Goal: Ask a question

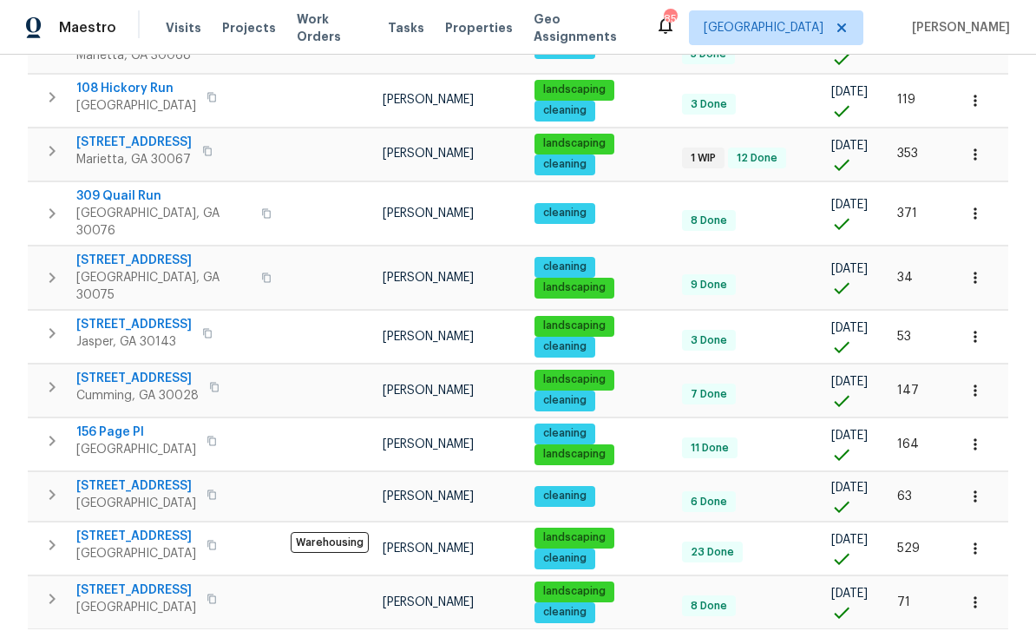
scroll to position [56, 0]
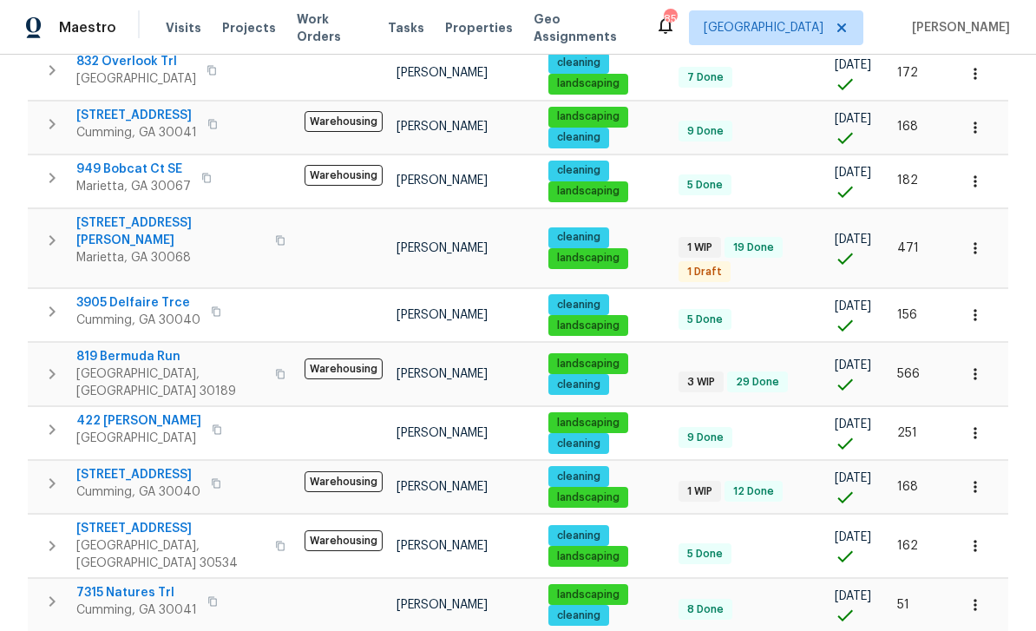
scroll to position [625, 0]
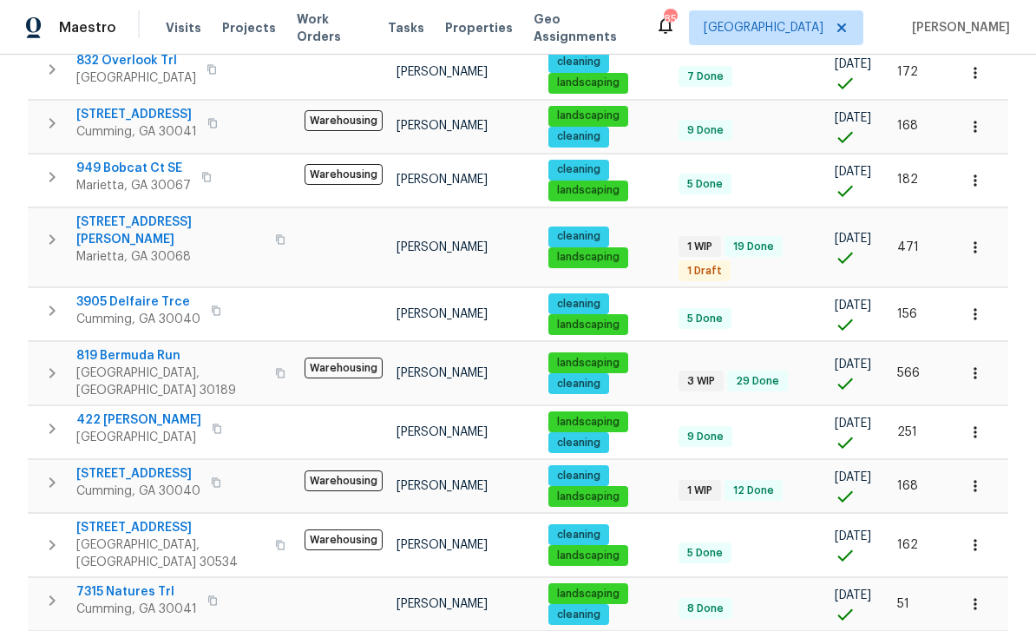
click at [134, 347] on span "819 Bermuda Run" at bounding box center [170, 355] width 188 height 17
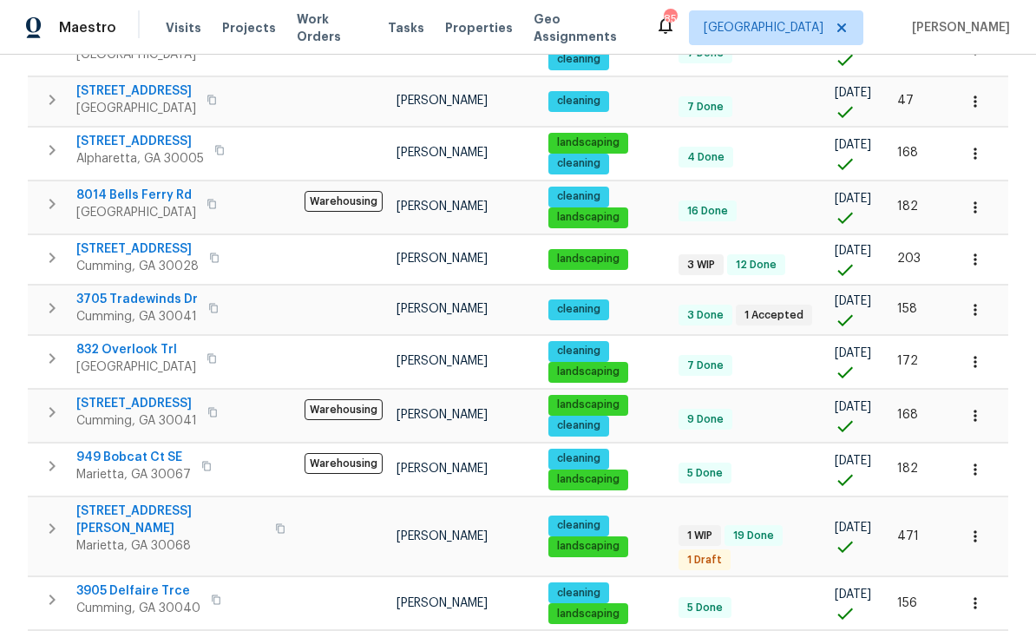
scroll to position [334, 0]
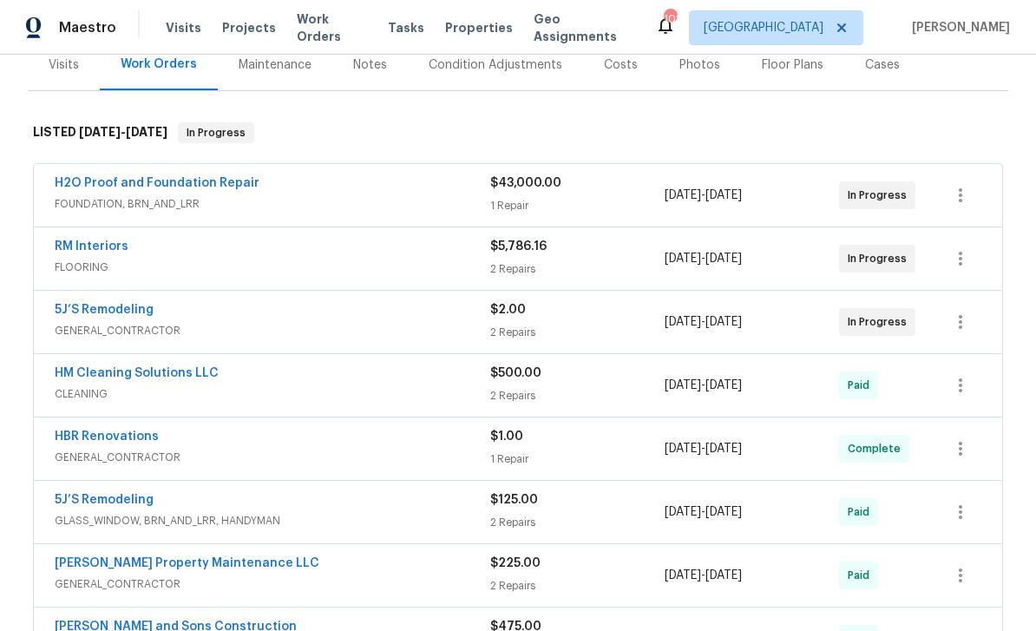
scroll to position [260, 0]
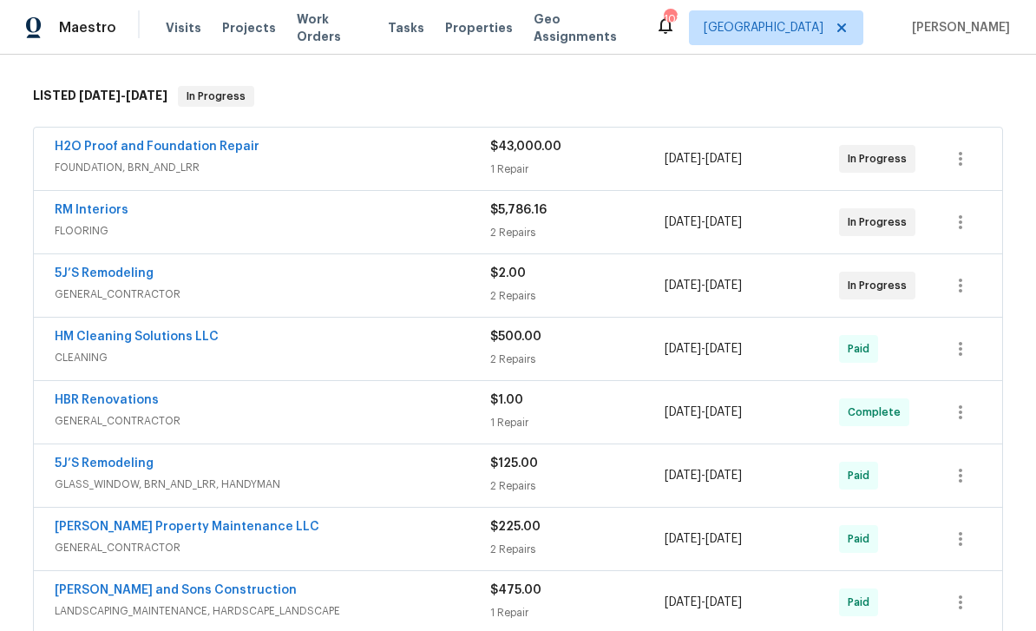
click at [101, 403] on link "HBR Renovations" at bounding box center [107, 400] width 104 height 12
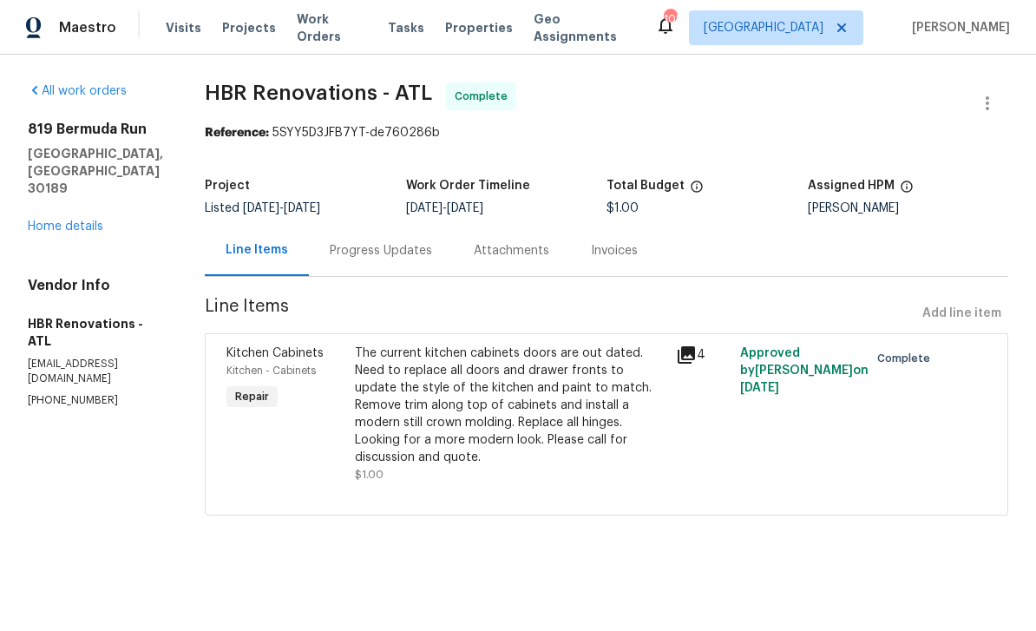
click at [349, 245] on div "Progress Updates" at bounding box center [381, 250] width 102 height 17
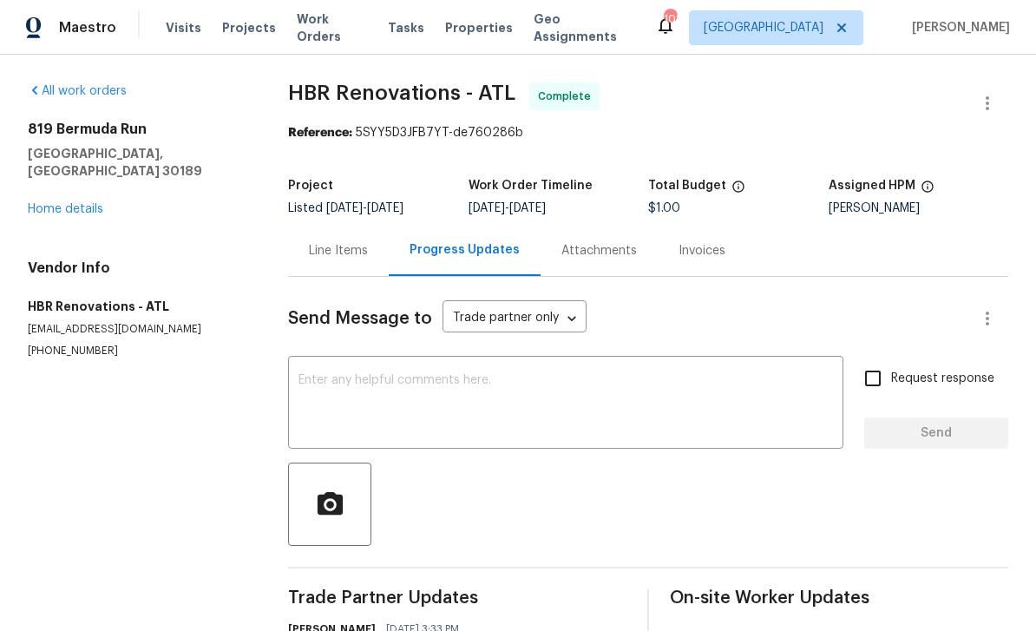
click at [52, 203] on link "Home details" at bounding box center [65, 209] width 75 height 12
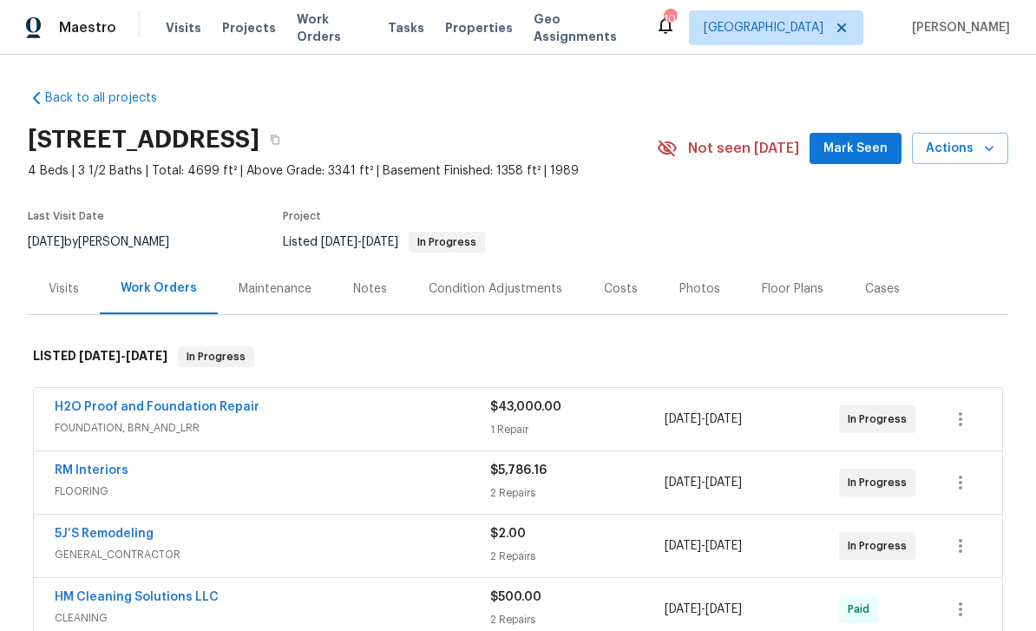
click at [85, 527] on link "5J’S Remodeling" at bounding box center [104, 533] width 99 height 12
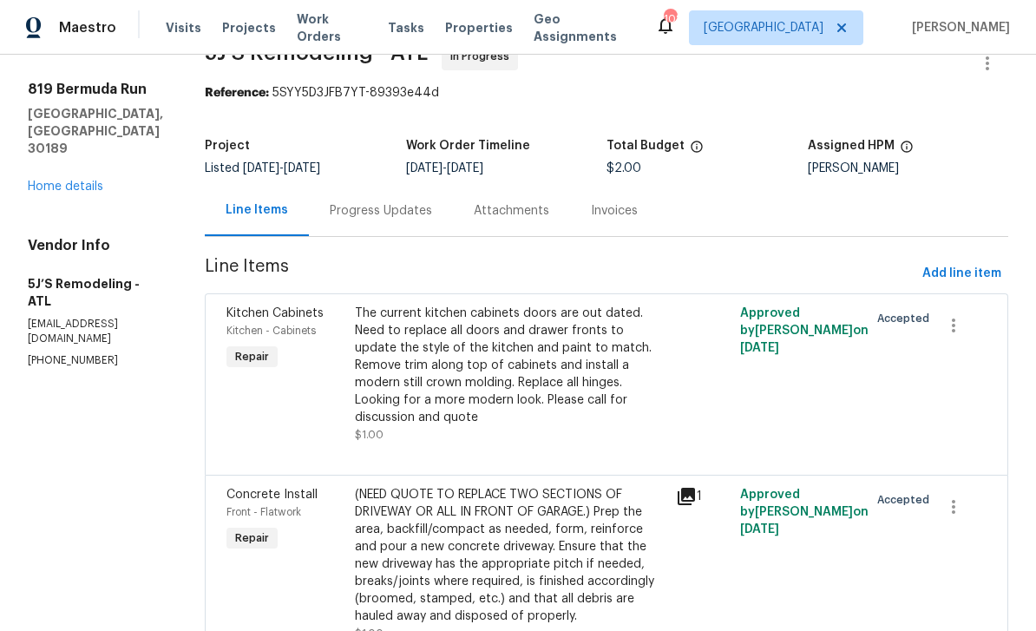
scroll to position [55, 0]
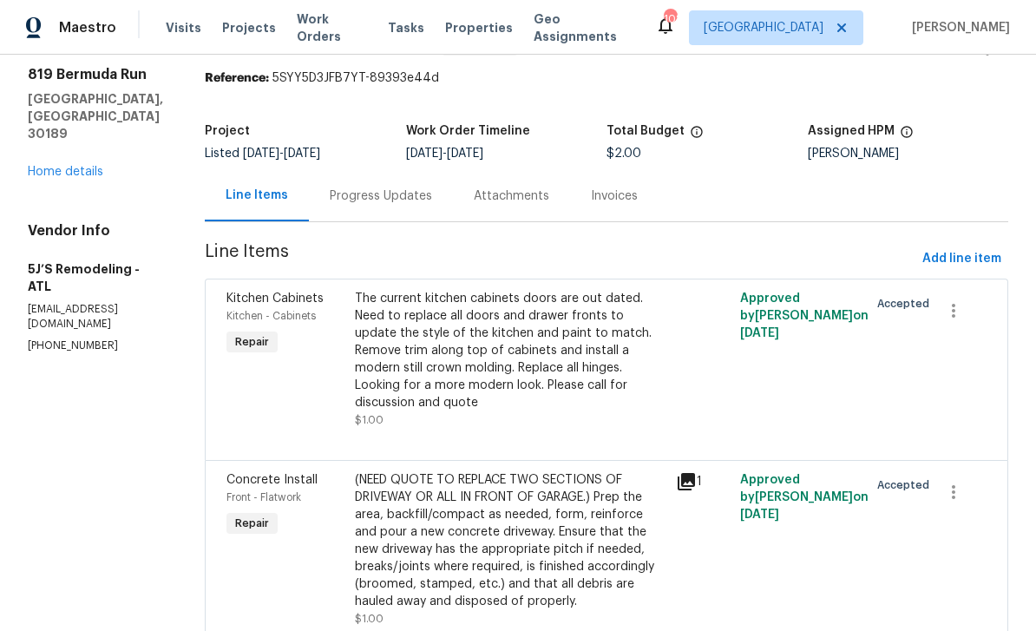
click at [362, 190] on div "Progress Updates" at bounding box center [381, 195] width 102 height 17
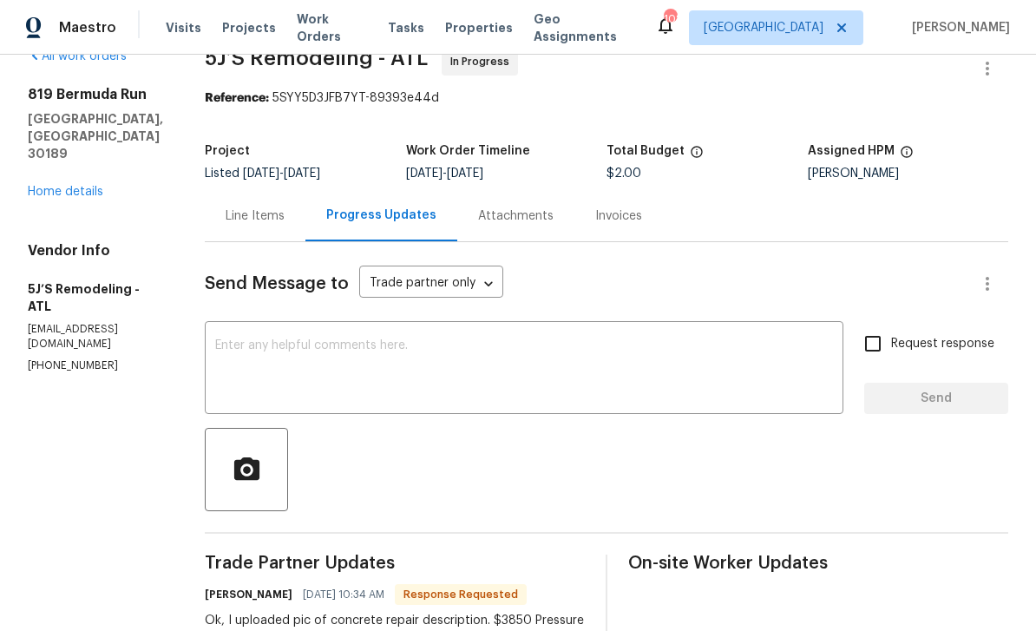
scroll to position [13, 0]
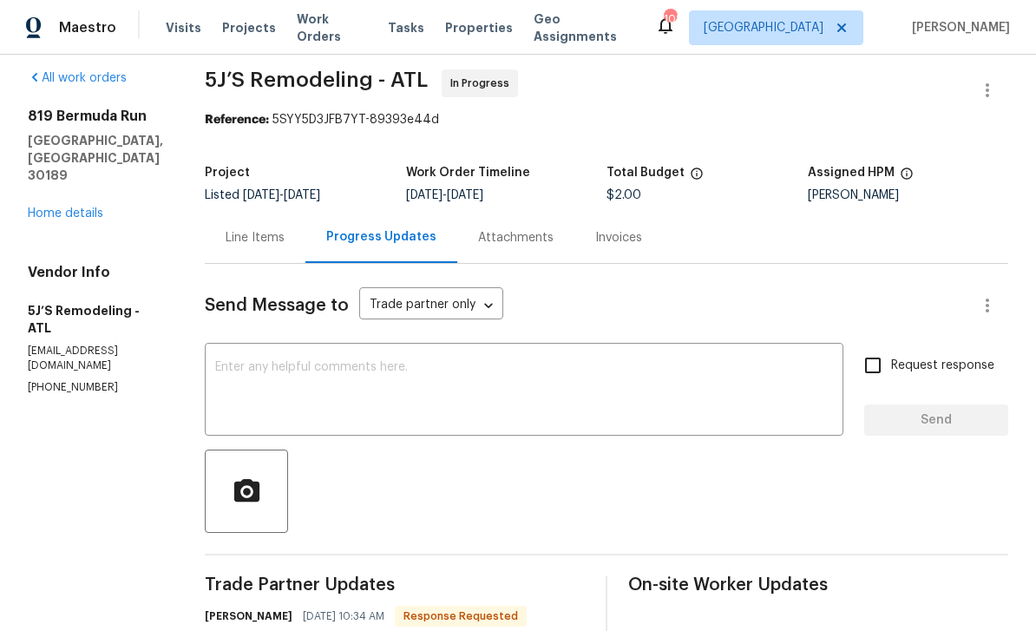
click at [244, 366] on textarea at bounding box center [524, 391] width 618 height 61
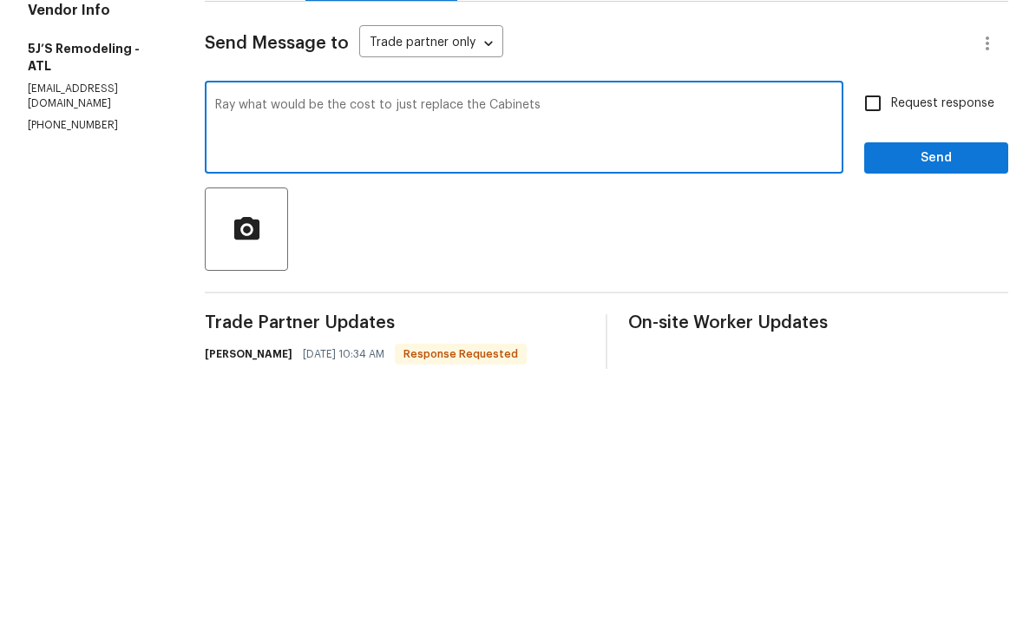
type textarea "Ray what would be the cost to just replace the Cabinets"
click at [873, 347] on input "Request response" at bounding box center [872, 365] width 36 height 36
checkbox input "true"
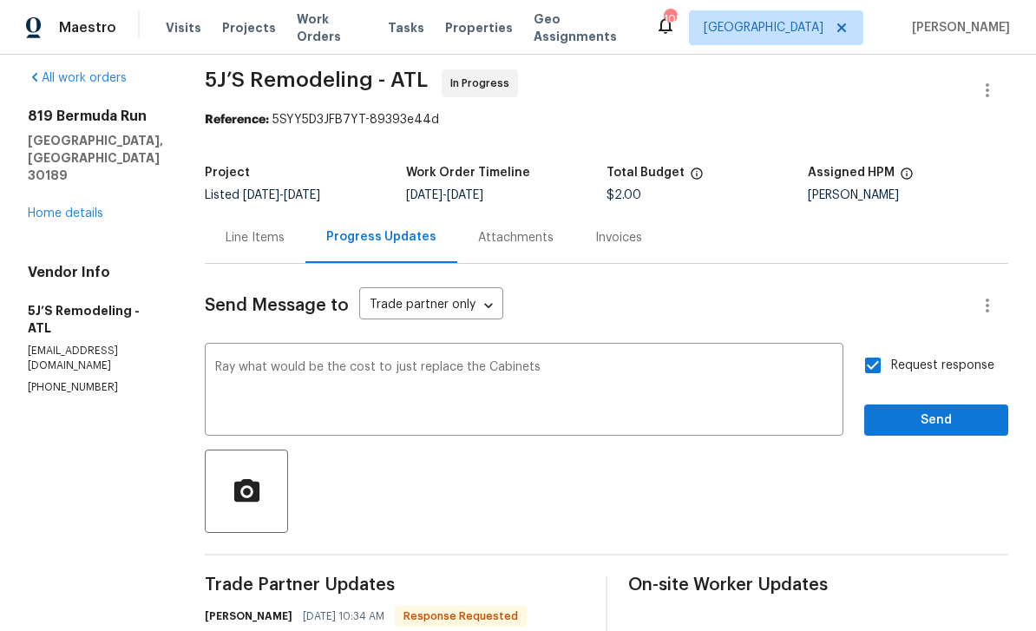
click at [575, 361] on textarea "Ray what would be the cost to just replace the Cabinets" at bounding box center [524, 391] width 618 height 61
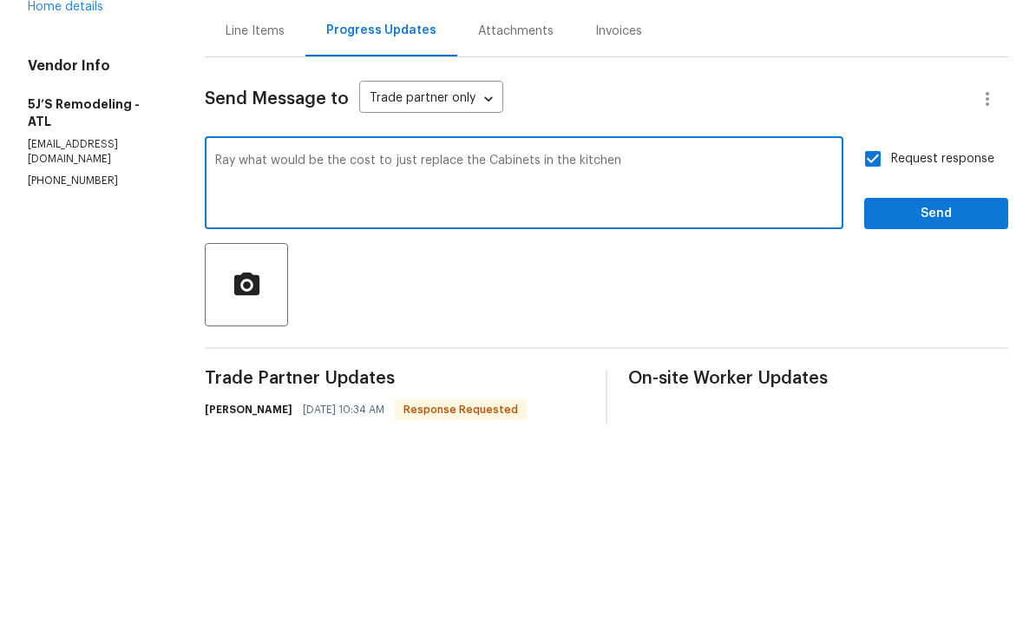
type textarea "Ray what would be the cost to just replace the Cabinets in the kitchen"
click at [901, 404] on button "Send" at bounding box center [936, 420] width 144 height 32
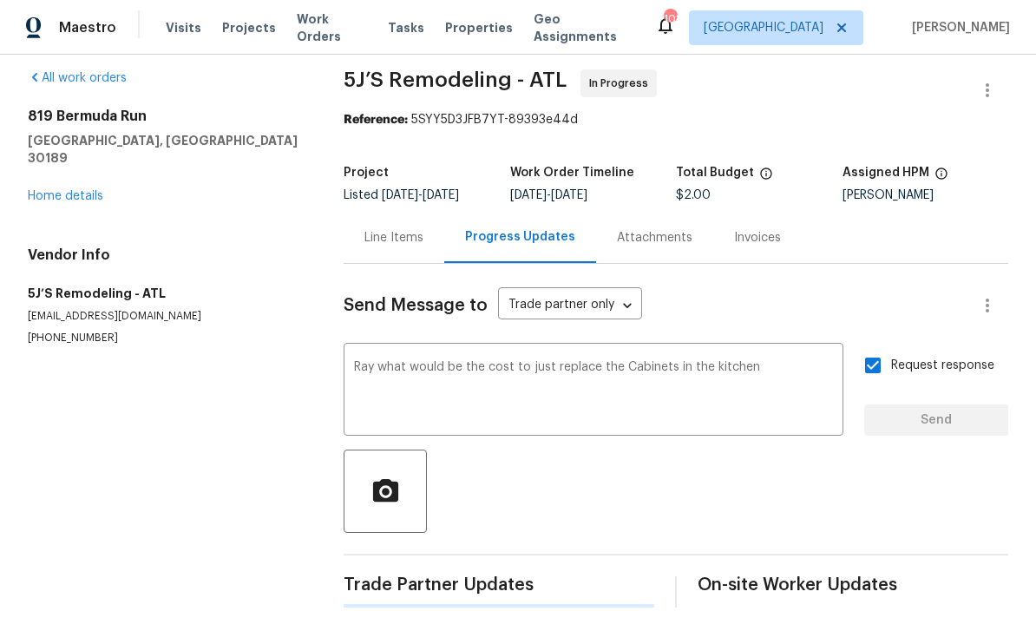
scroll to position [0, 0]
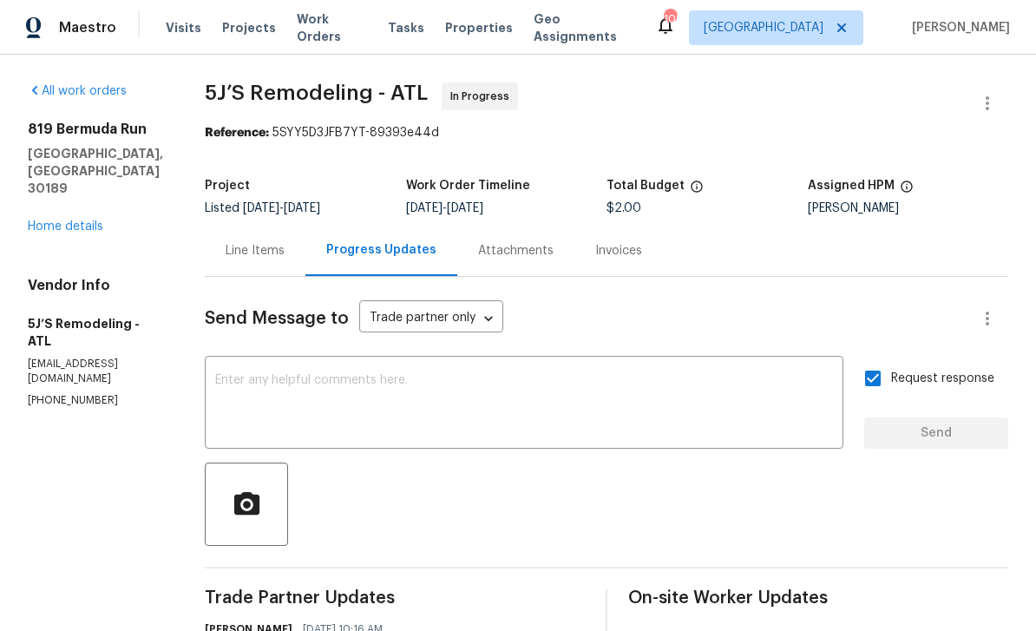
click at [393, 374] on textarea at bounding box center [524, 404] width 618 height 61
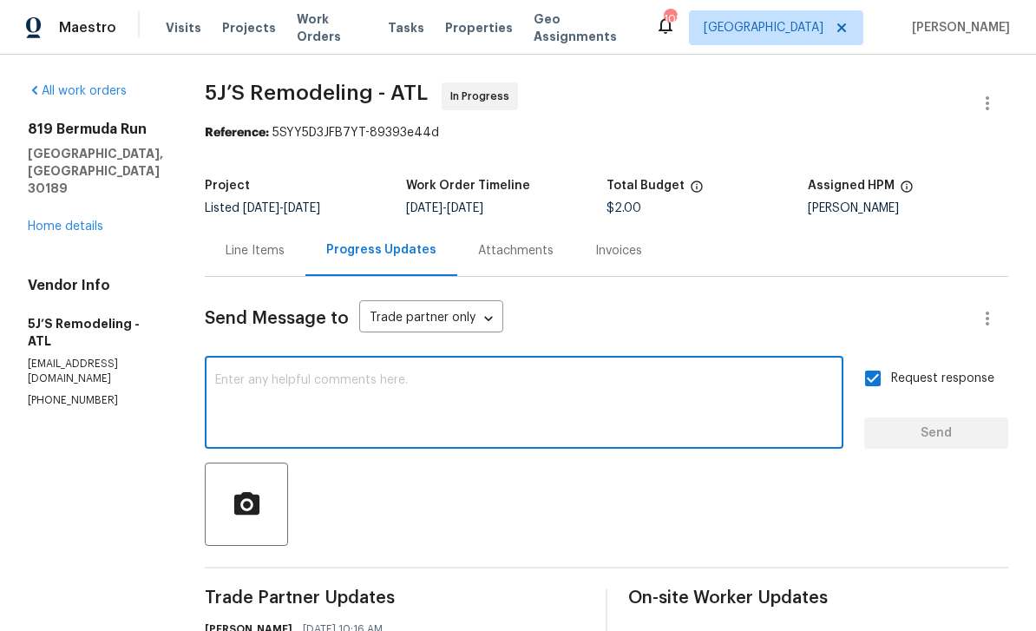
click at [69, 220] on link "Home details" at bounding box center [65, 226] width 75 height 12
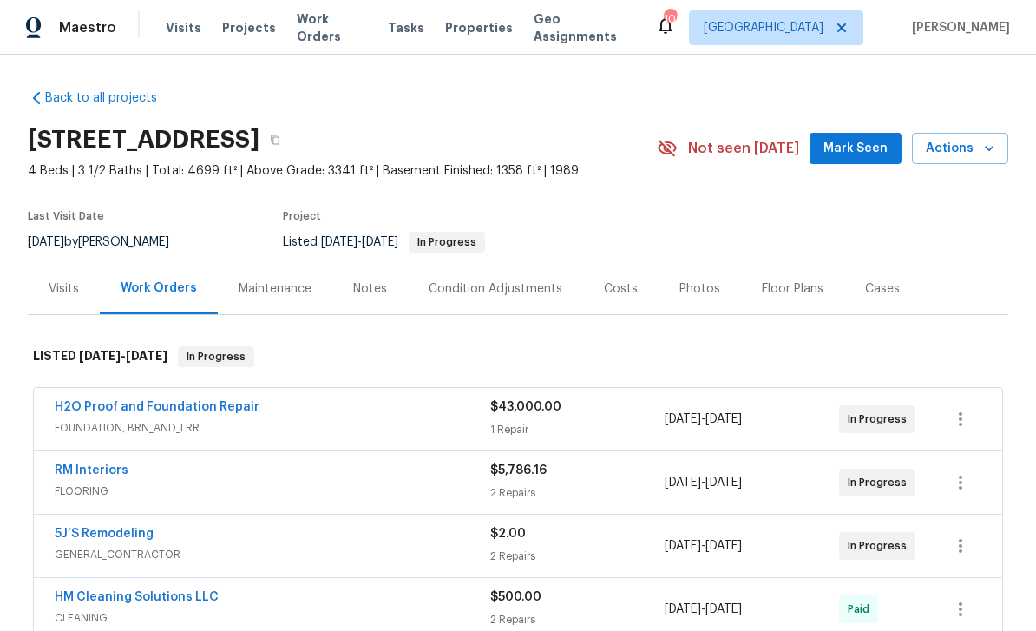
click at [867, 144] on span "Mark Seen" at bounding box center [855, 149] width 64 height 22
